Goal: Information Seeking & Learning: Learn about a topic

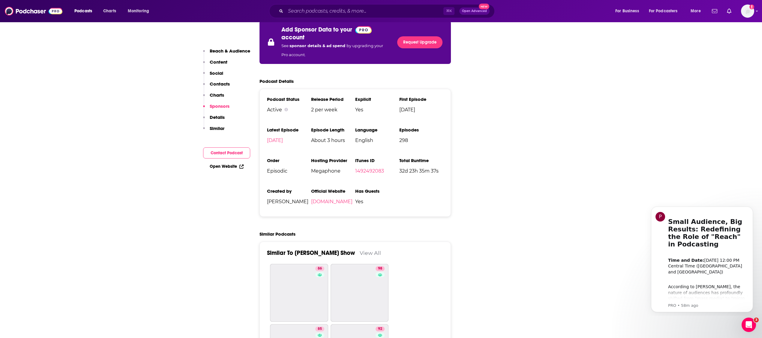
scroll to position [1193, 0]
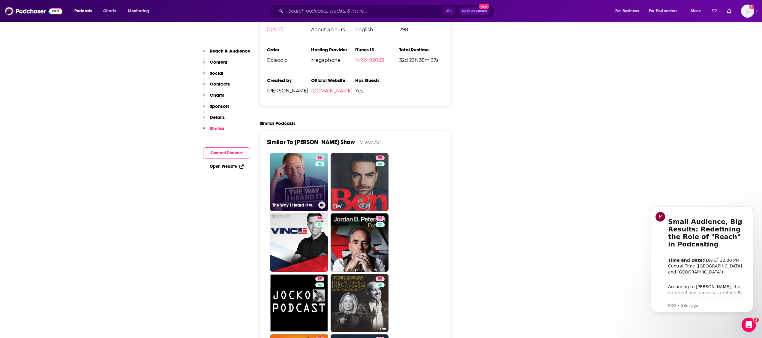
click at [286, 153] on link "86 The Way I Heard It with [PERSON_NAME]" at bounding box center [299, 182] width 58 height 58
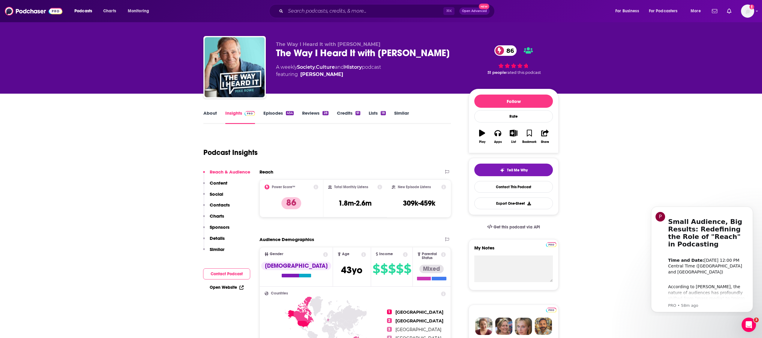
scroll to position [14, 0]
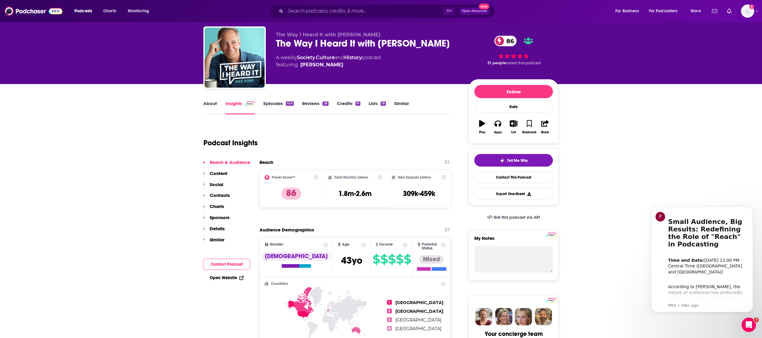
click at [222, 194] on p "Contacts" at bounding box center [220, 195] width 20 height 6
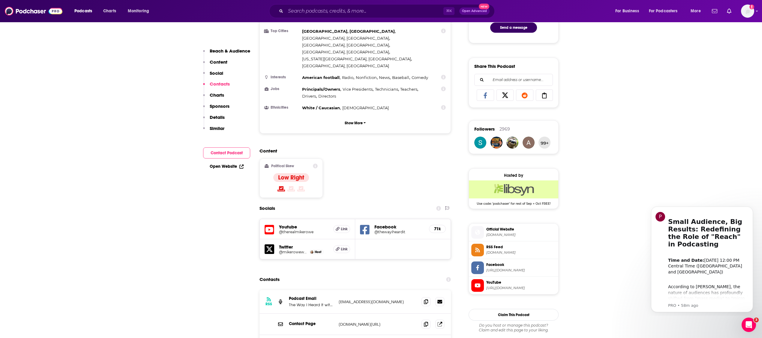
scroll to position [501, 0]
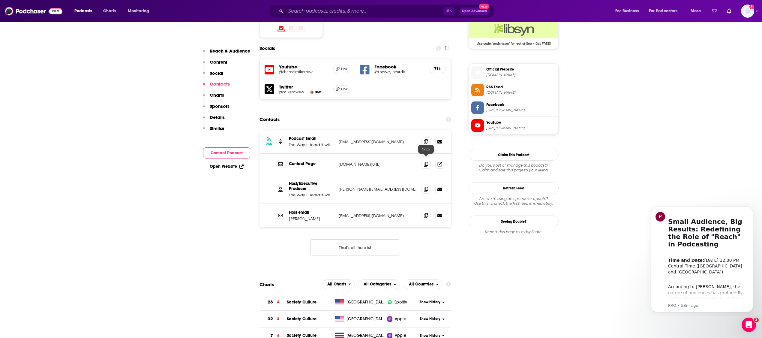
click at [426, 184] on span at bounding box center [425, 188] width 9 height 9
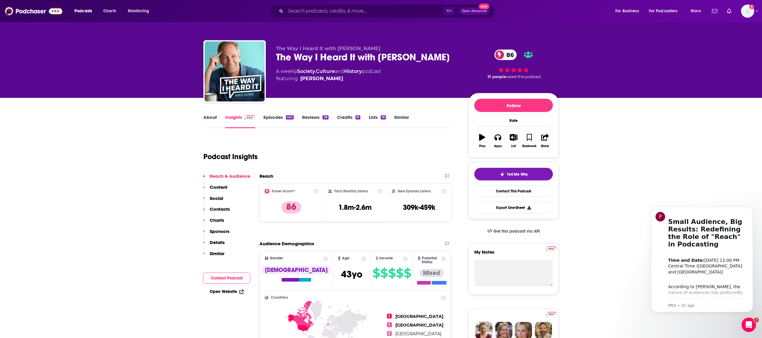
scroll to position [1, 0]
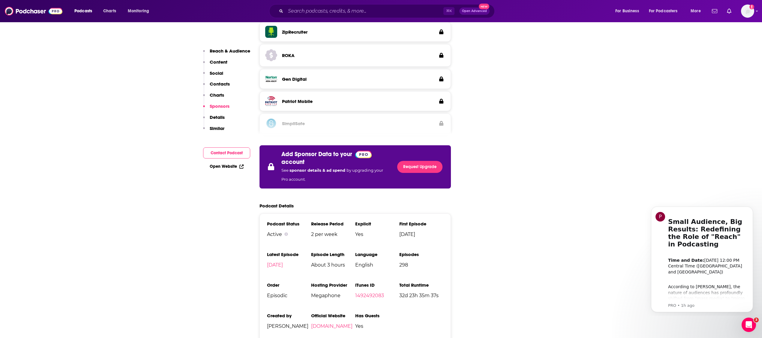
scroll to position [1221, 0]
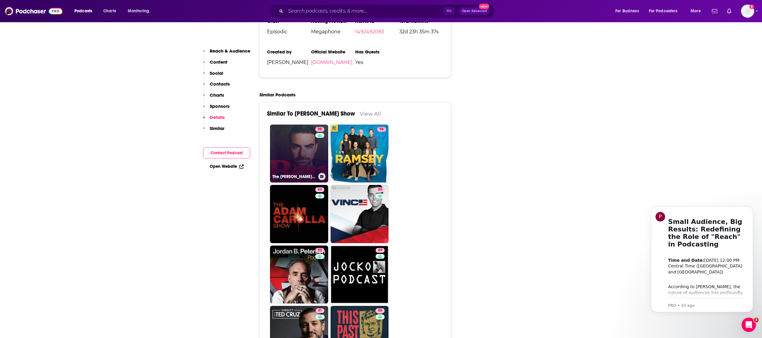
click at [297, 124] on link "98 The [PERSON_NAME] Show" at bounding box center [299, 153] width 58 height 58
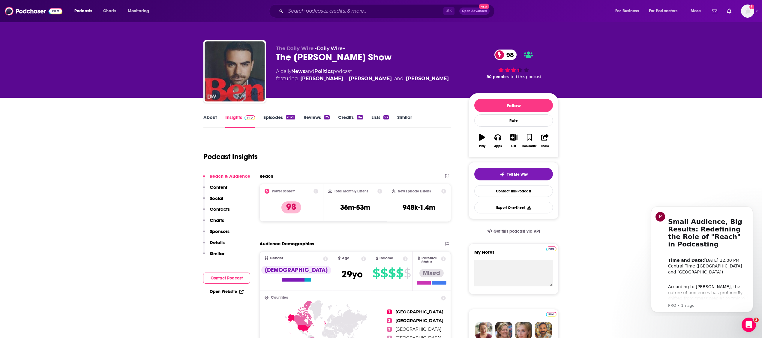
click at [223, 210] on p "Contacts" at bounding box center [220, 209] width 20 height 6
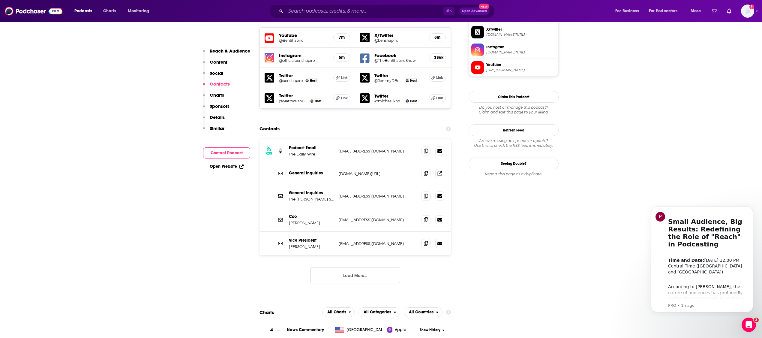
scroll to position [541, 0]
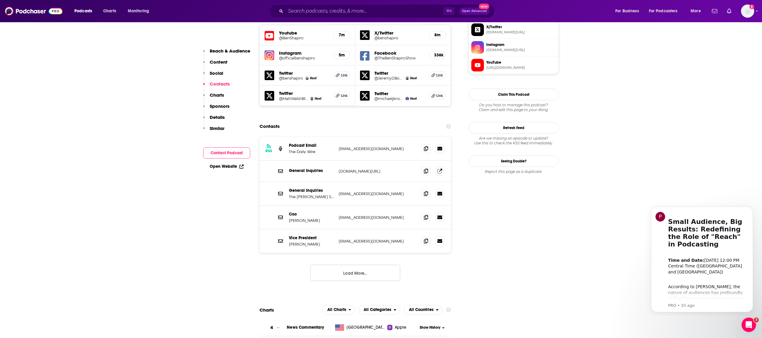
click at [375, 265] on button "Load More..." at bounding box center [355, 273] width 90 height 16
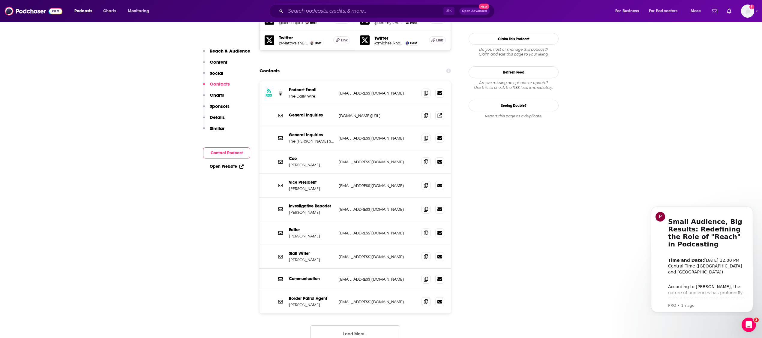
scroll to position [562, 0]
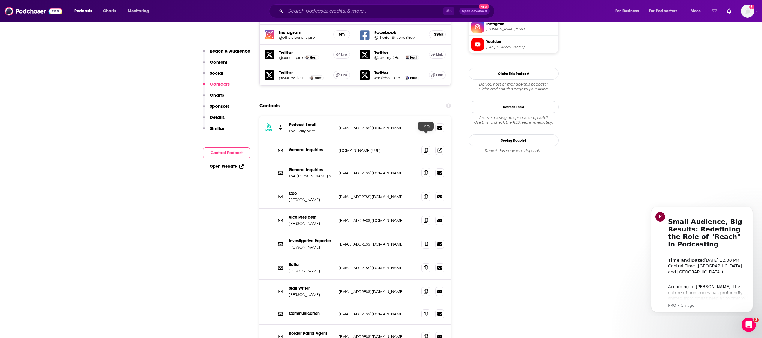
click at [426, 170] on icon at bounding box center [426, 172] width 4 height 5
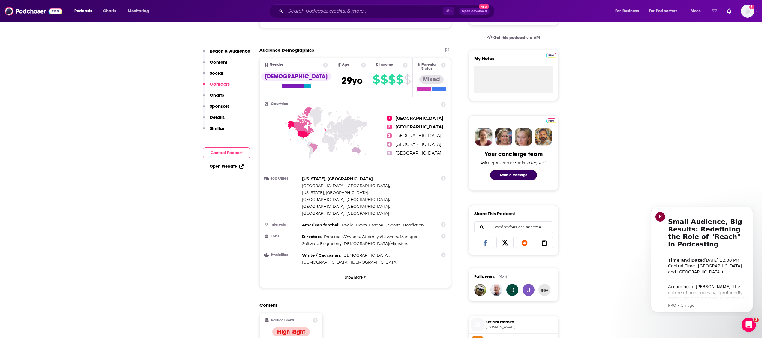
scroll to position [0, 0]
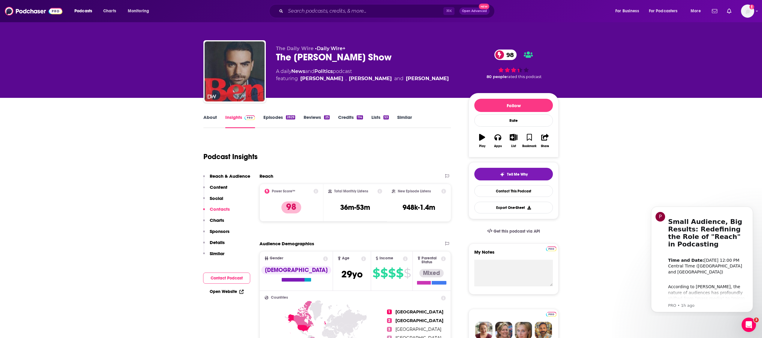
type input "[URL][DOMAIN_NAME][PERSON_NAME]"
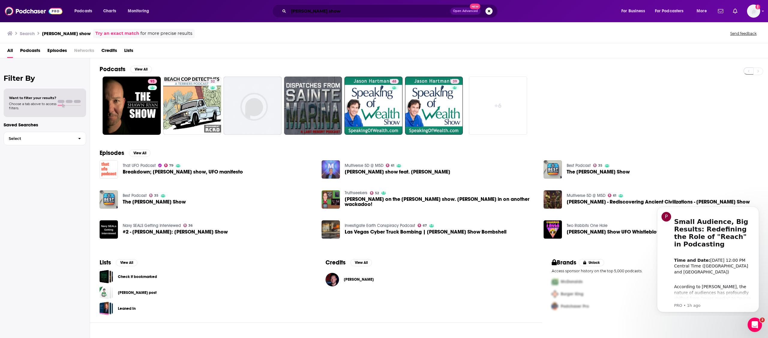
click at [335, 10] on input "[PERSON_NAME] show" at bounding box center [370, 11] width 162 height 10
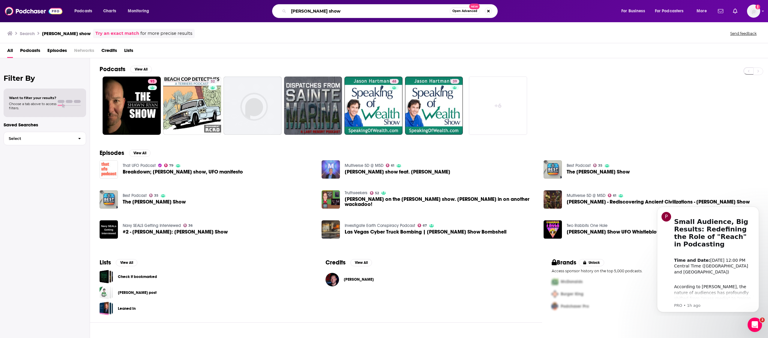
click at [335, 10] on input "[PERSON_NAME] show" at bounding box center [369, 11] width 161 height 10
type input "flyover conservative"
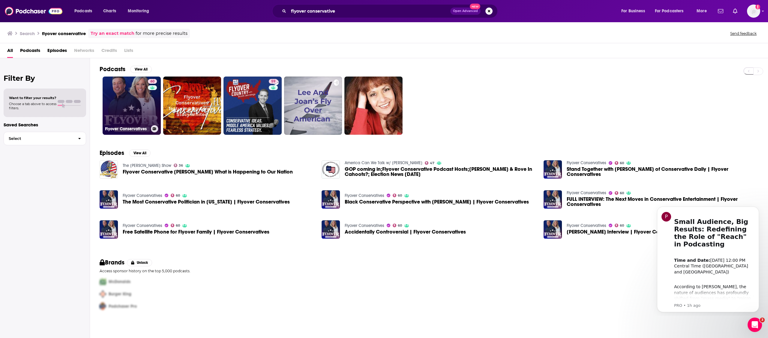
click at [142, 104] on link "60 Flyover Conservatives" at bounding box center [132, 105] width 58 height 58
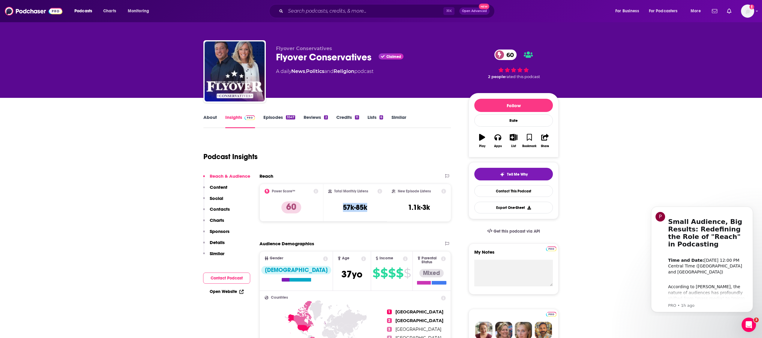
drag, startPoint x: 369, startPoint y: 207, endPoint x: 341, endPoint y: 209, distance: 28.0
click at [341, 209] on div "Total Monthly Listens 57k-85k" at bounding box center [355, 203] width 54 height 28
copy h3 "57k-85k"
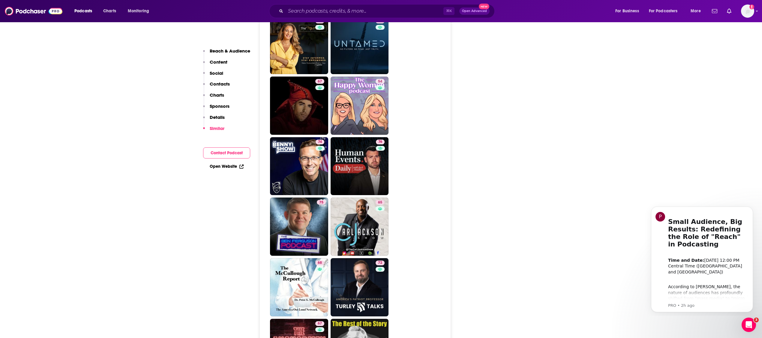
scroll to position [1297, 0]
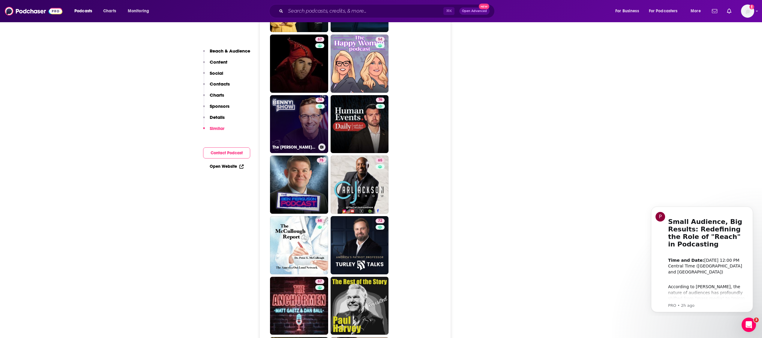
click at [298, 112] on link "74 The [PERSON_NAME] Show" at bounding box center [299, 124] width 58 height 58
type input "[URL][DOMAIN_NAME][PERSON_NAME]"
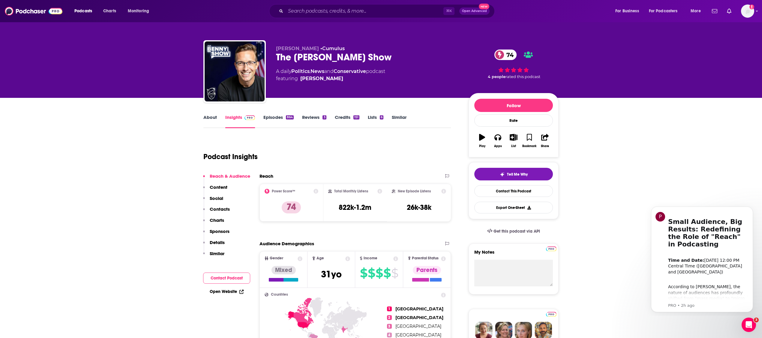
click at [220, 206] on p "Contacts" at bounding box center [220, 209] width 20 height 6
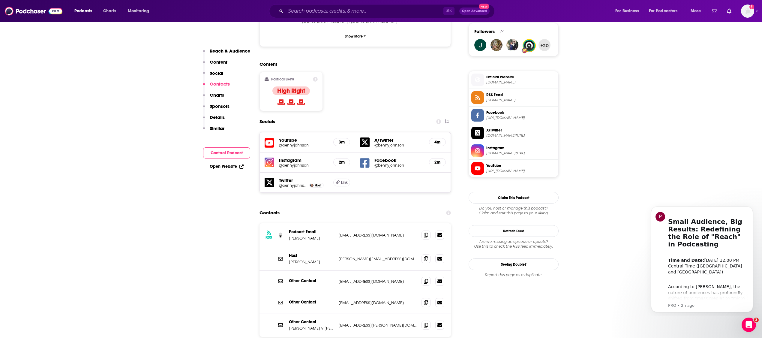
scroll to position [527, 0]
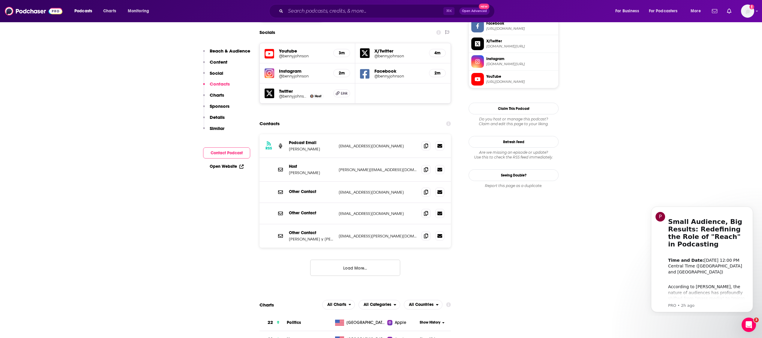
click at [370, 259] on button "Load More..." at bounding box center [355, 267] width 90 height 16
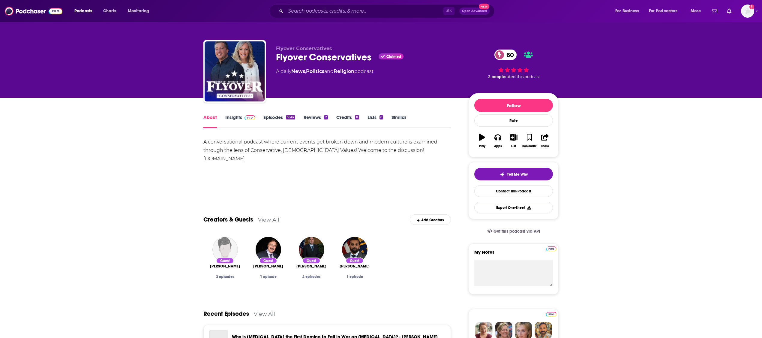
click at [232, 118] on link "Insights" at bounding box center [240, 121] width 30 height 14
